Goal: Transaction & Acquisition: Purchase product/service

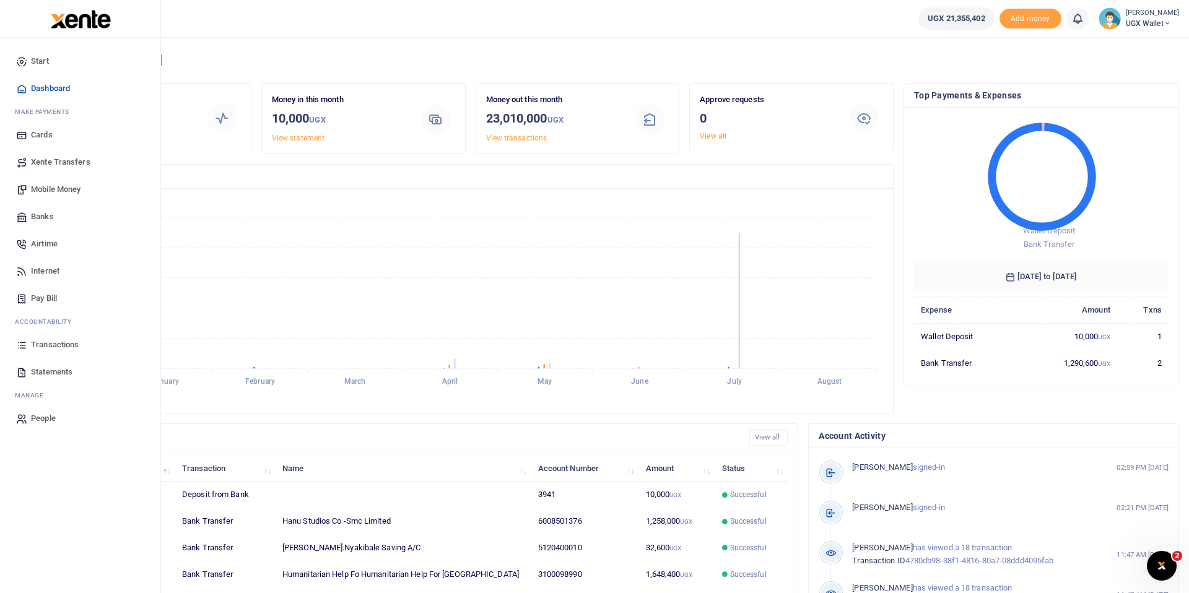
click at [42, 217] on span "Banks" at bounding box center [42, 216] width 23 height 12
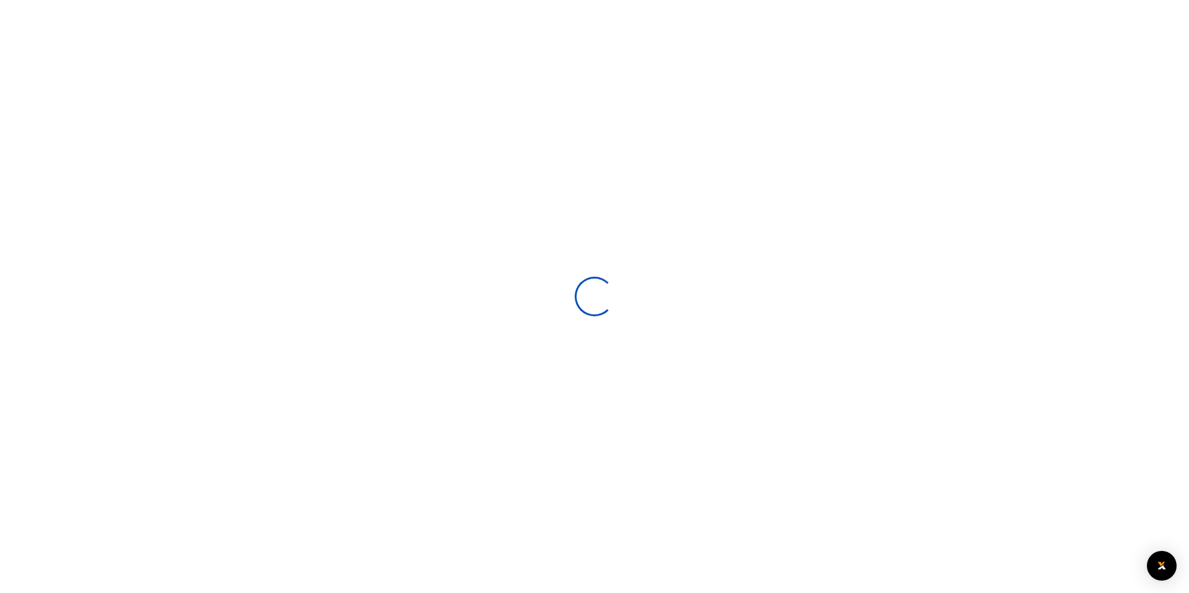
select select
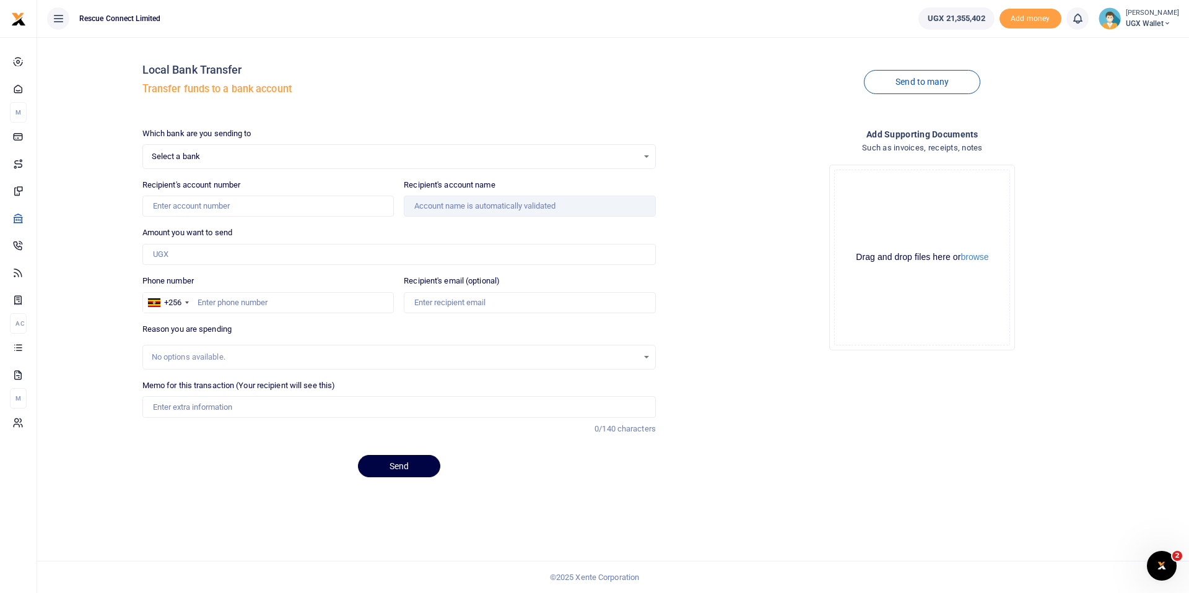
click at [214, 160] on div at bounding box center [594, 296] width 1189 height 593
click at [253, 152] on span "Select a bank" at bounding box center [395, 156] width 486 height 12
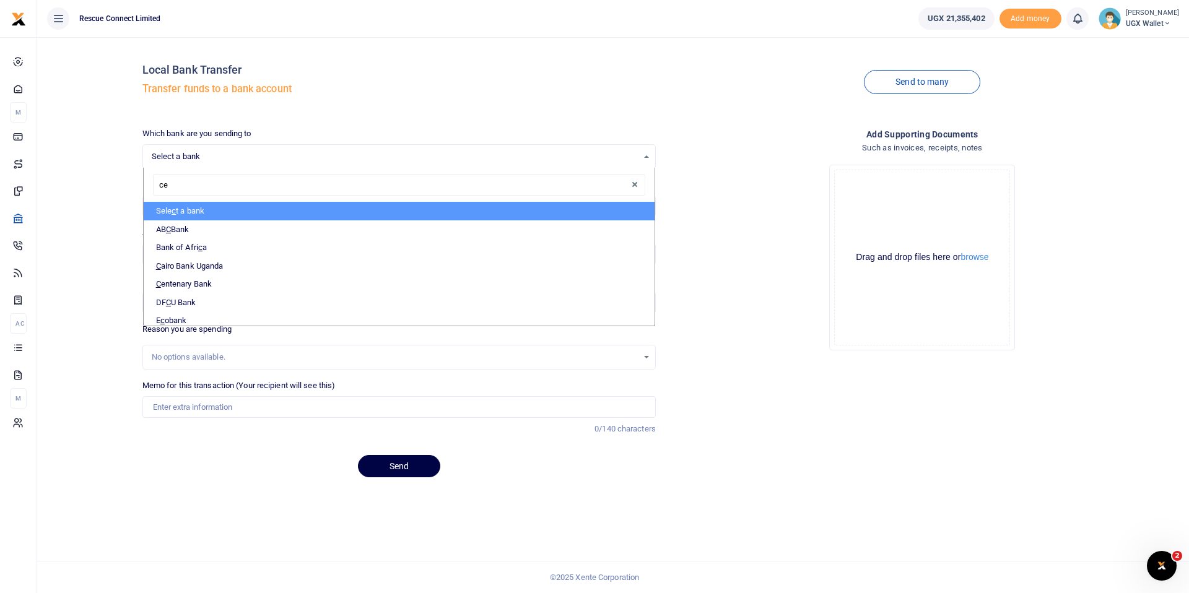
type input "cen"
click at [253, 214] on li "Cen tenary Bank" at bounding box center [399, 211] width 511 height 19
select select "CENT"
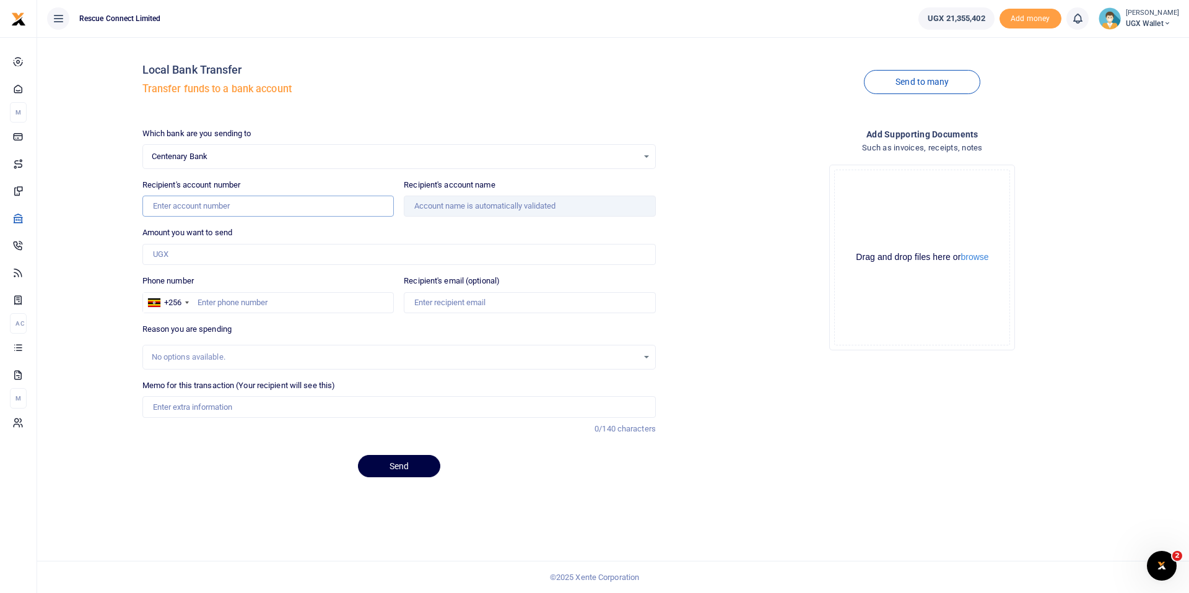
click at [160, 208] on input "Recipient's account number" at bounding box center [268, 206] width 252 height 21
paste input "5510000178"
type input "5510000178"
click at [189, 259] on input "Amount you want to send" at bounding box center [398, 254] width 513 height 21
type input "[GEOGRAPHIC_DATA]"
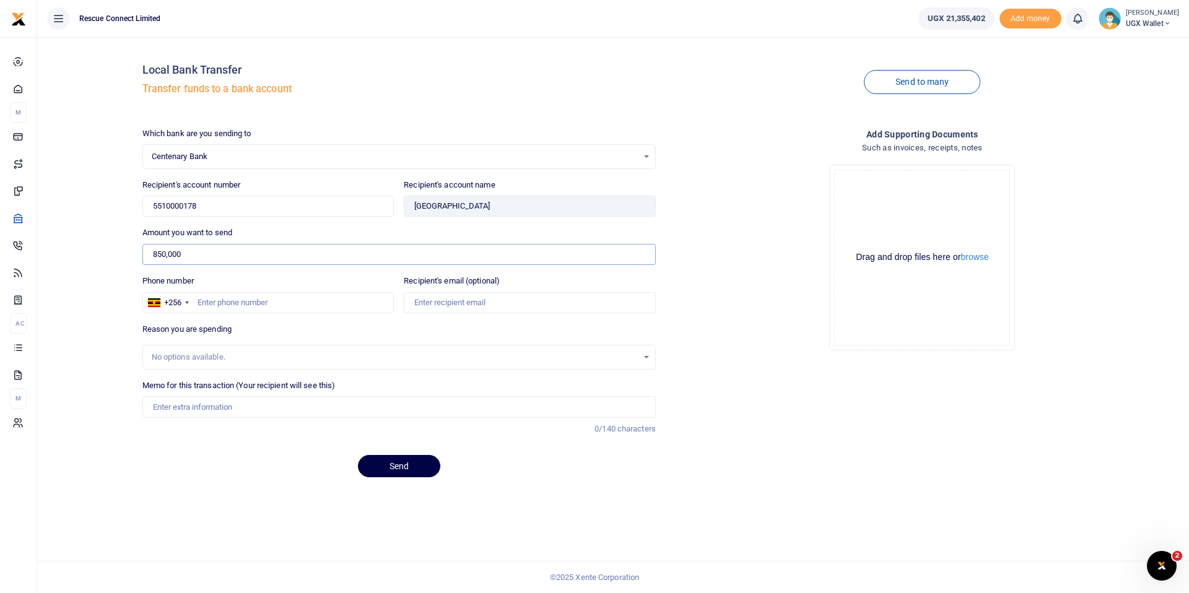
type input "850,000"
click at [225, 400] on input "Memo for this transaction (Your recipient will see this)" at bounding box center [398, 406] width 513 height 21
type input "Case 96201"
click at [400, 466] on button "Send" at bounding box center [399, 466] width 82 height 22
click at [219, 305] on input "Phone number" at bounding box center [268, 302] width 252 height 21
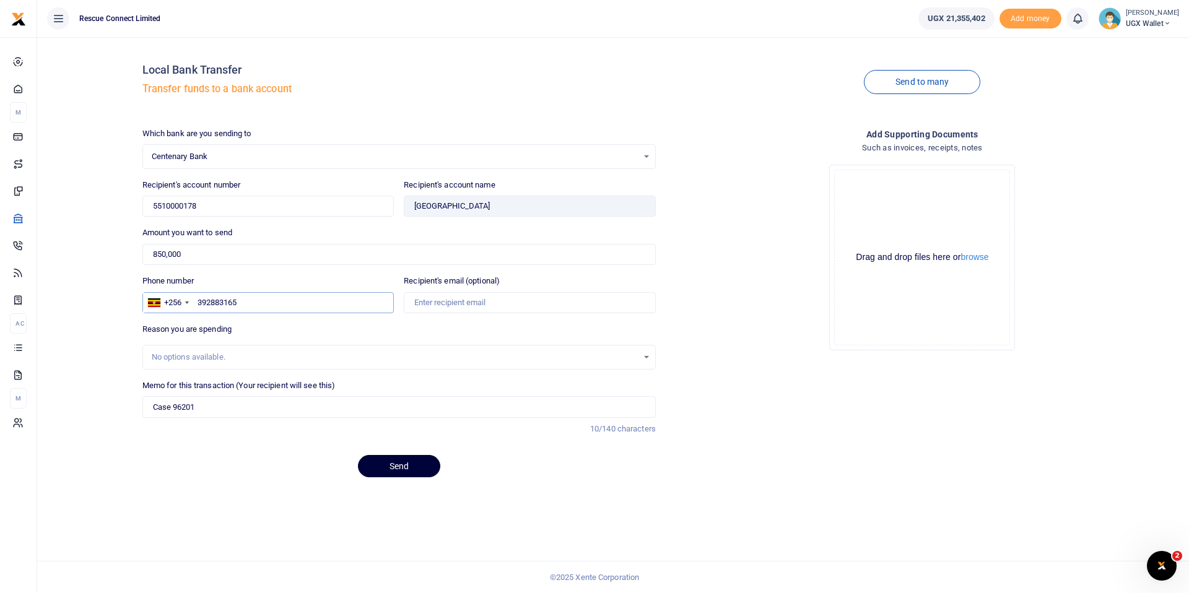
type input "392883165"
click at [409, 466] on button "Send" at bounding box center [399, 466] width 82 height 22
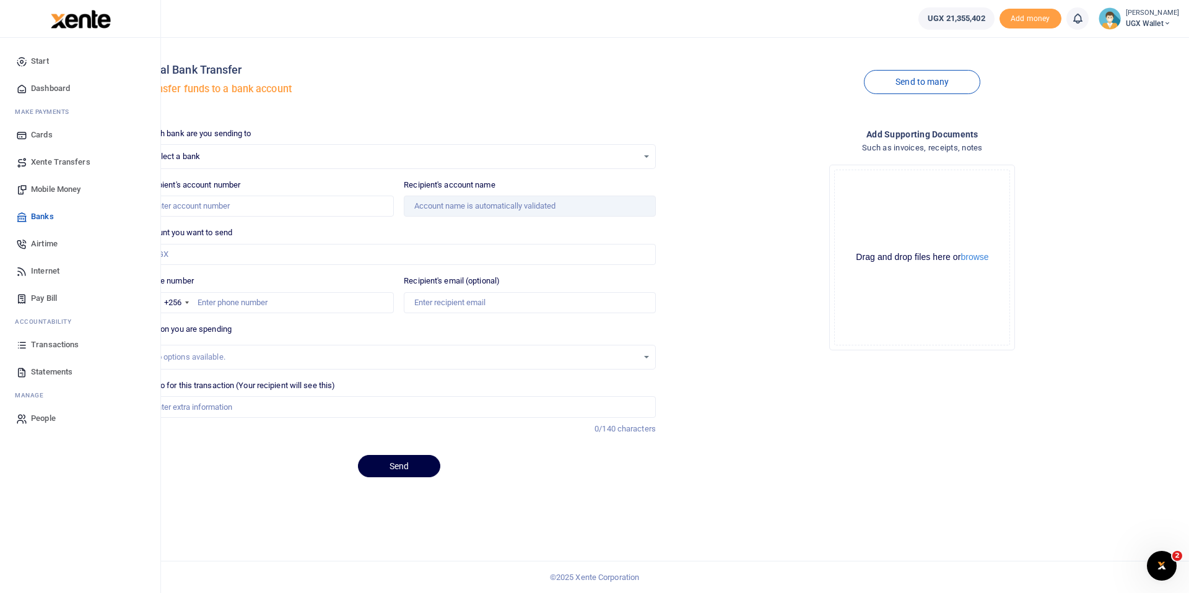
click at [46, 90] on span "Dashboard" at bounding box center [50, 88] width 39 height 12
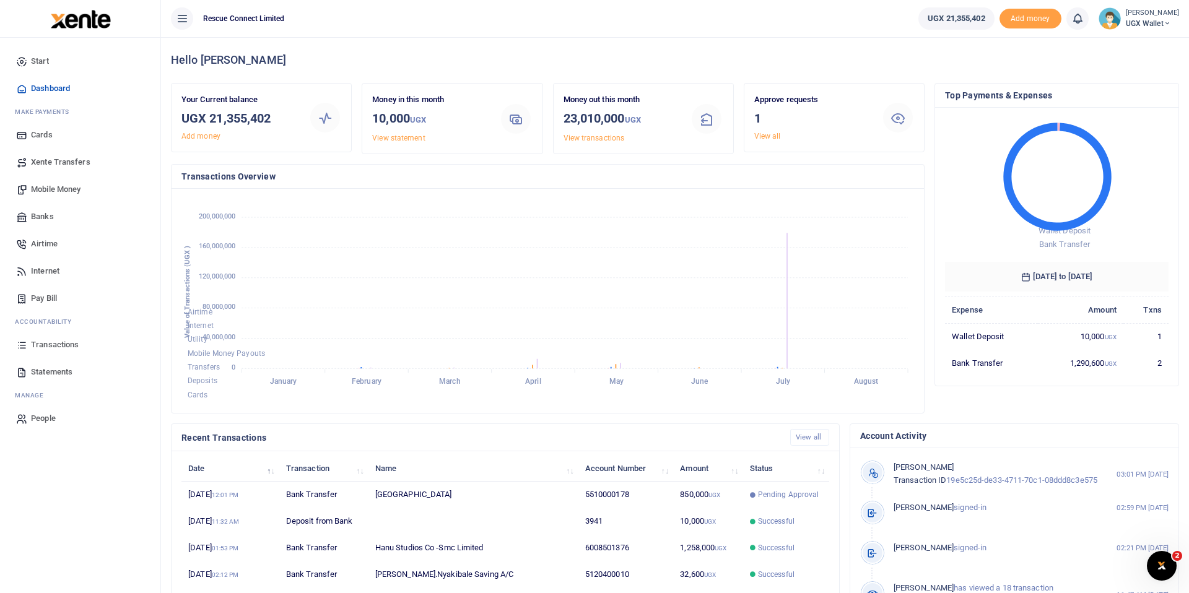
scroll to position [1, 1]
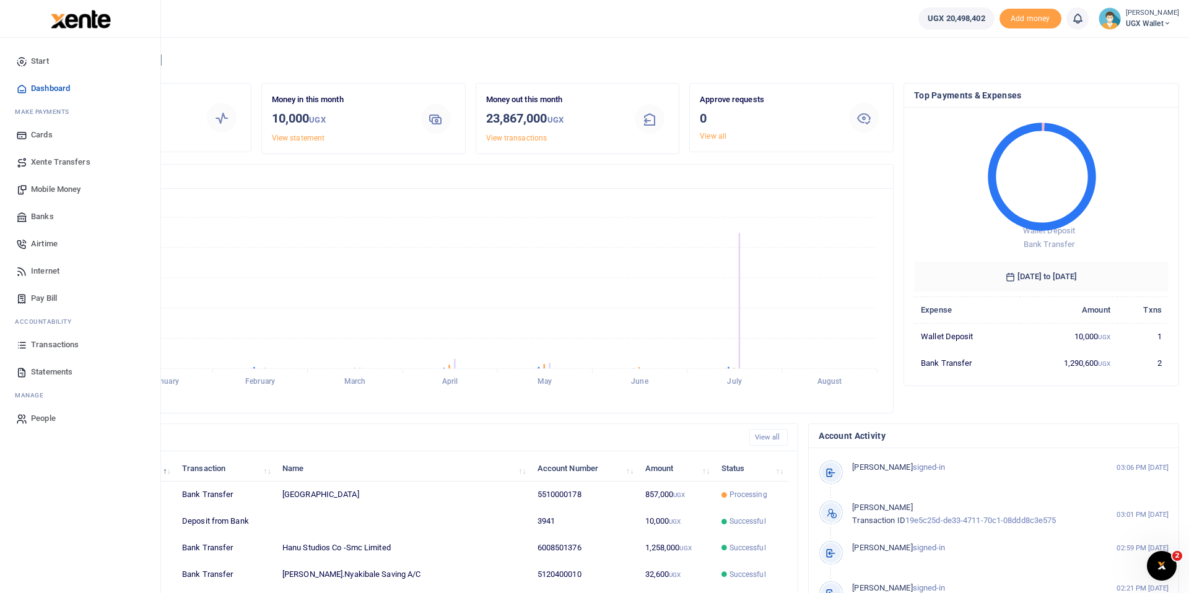
click at [59, 344] on span "Transactions" at bounding box center [55, 345] width 48 height 12
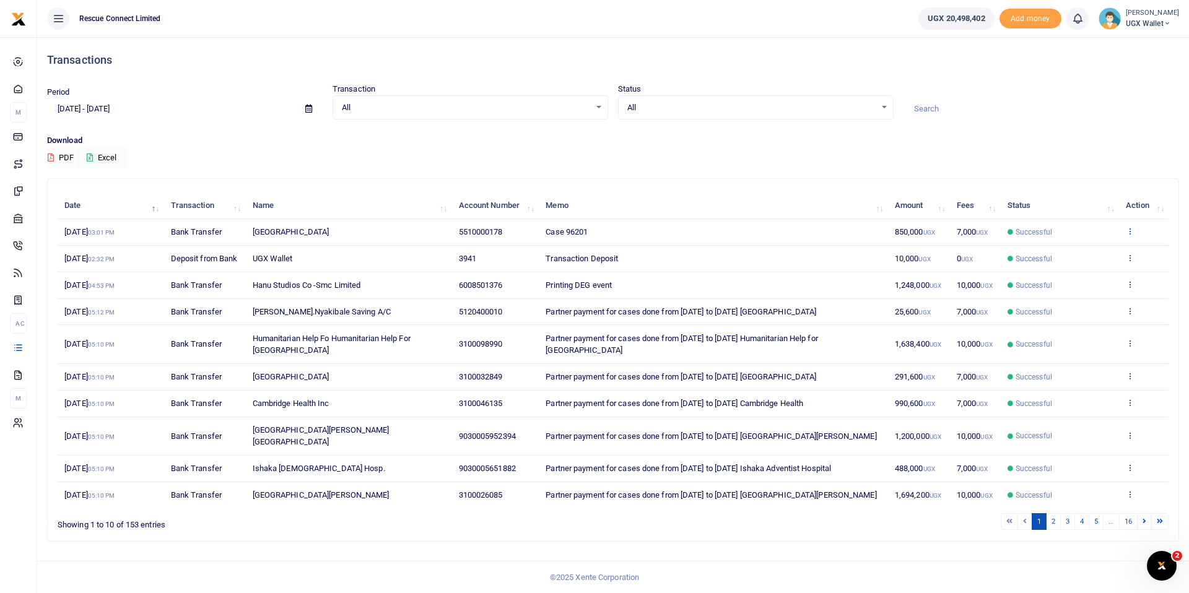
click at [1128, 228] on icon at bounding box center [1129, 231] width 8 height 9
click at [1073, 249] on link "View details" at bounding box center [1084, 251] width 98 height 17
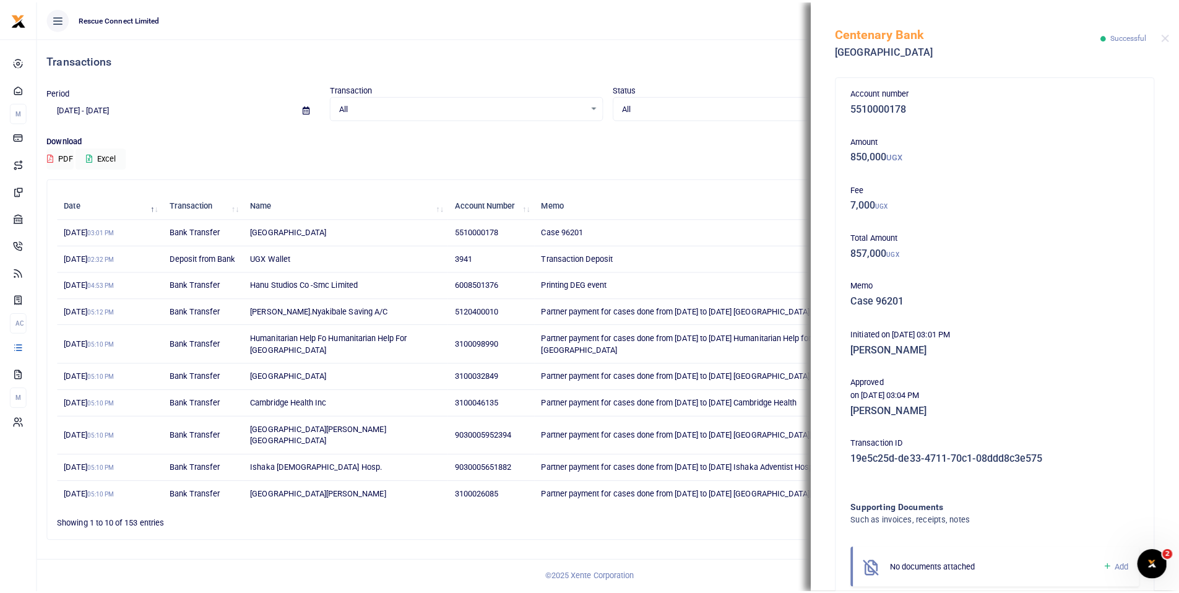
scroll to position [1, 0]
click at [1184, 258] on div "Account number 5510000178 Amount 850,000 UGX Fee 7,000 UGX Total Amount 857,000…" at bounding box center [1002, 331] width 371 height 524
click at [1152, 264] on div "Total Amount 857,000 UGX" at bounding box center [1002, 248] width 301 height 33
drag, startPoint x: 1152, startPoint y: 264, endPoint x: 1069, endPoint y: 337, distance: 110.6
click at [1069, 329] on div "Account number 5510000178 Amount 850,000 UGX Fee 7,000 UGX Total Amount 857,000…" at bounding box center [1002, 357] width 301 height 542
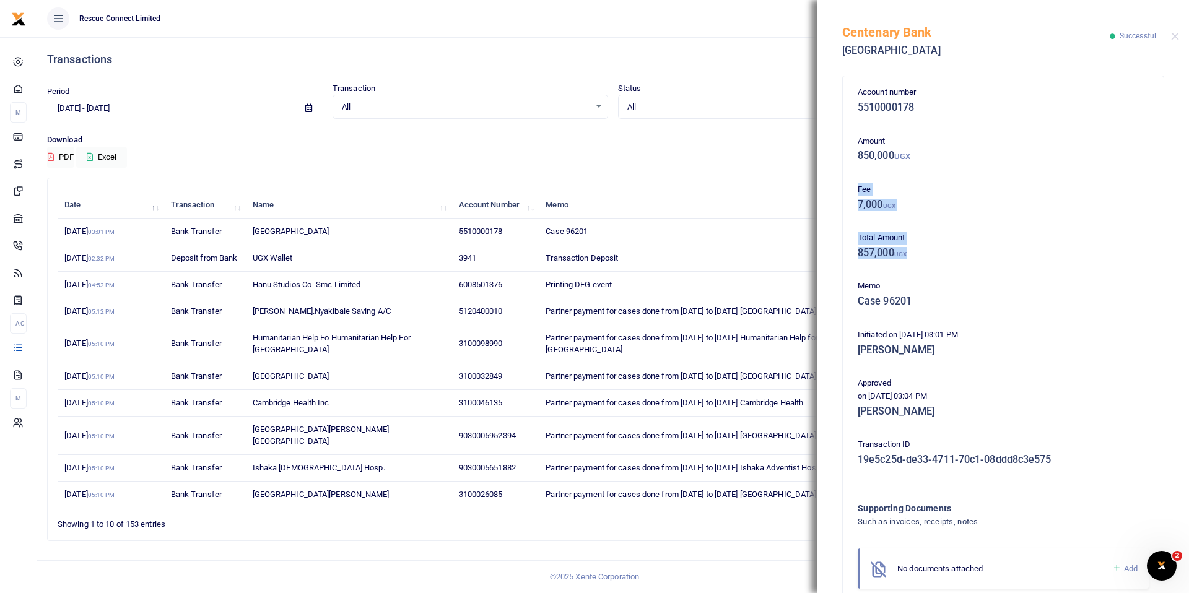
drag, startPoint x: 1188, startPoint y: 163, endPoint x: 1185, endPoint y: 261, distance: 97.9
click at [1185, 261] on div "Account number 5510000178 Amount 850,000 UGX Fee 7,000 UGX Total Amount 857,000…" at bounding box center [1002, 331] width 371 height 524
click at [1134, 199] on h5 "7,000 UGX" at bounding box center [1002, 205] width 291 height 12
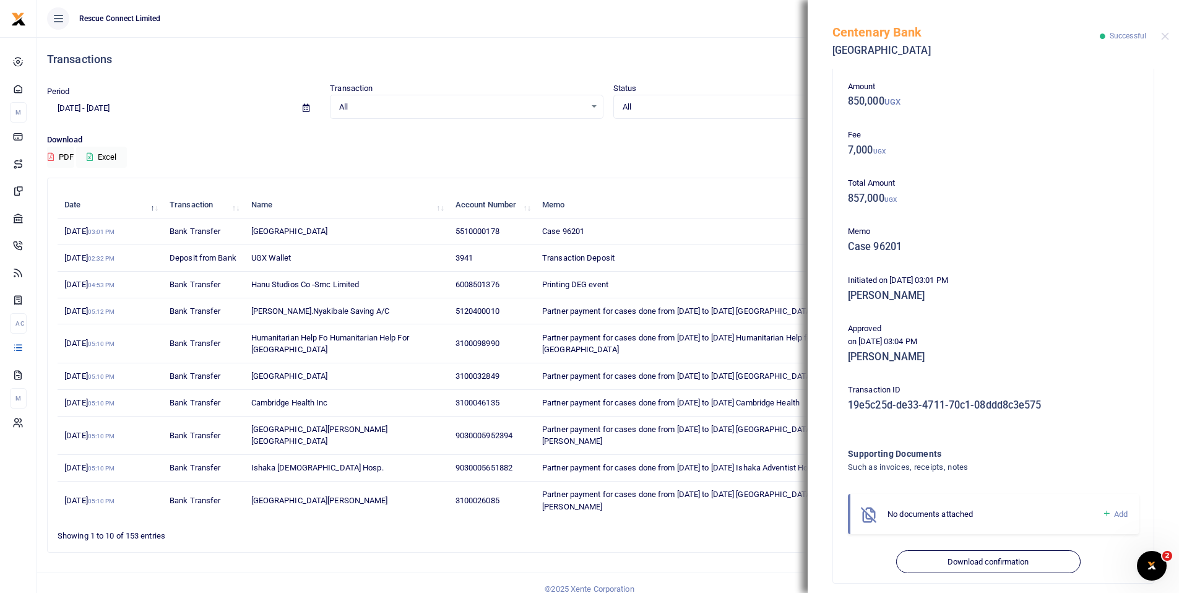
scroll to position [65, 0]
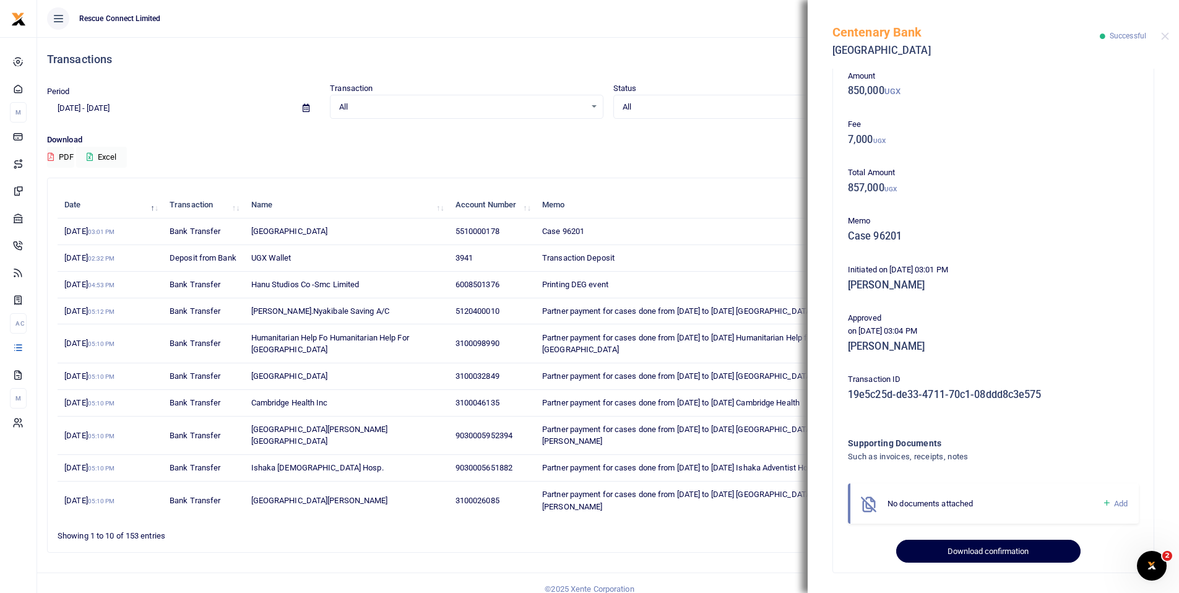
click at [1015, 545] on button "Download confirmation" at bounding box center [988, 552] width 184 height 24
